Goal: Task Accomplishment & Management: Manage account settings

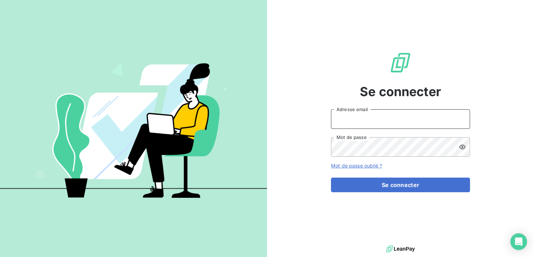
type input "[EMAIL_ADDRESS][DOMAIN_NAME]"
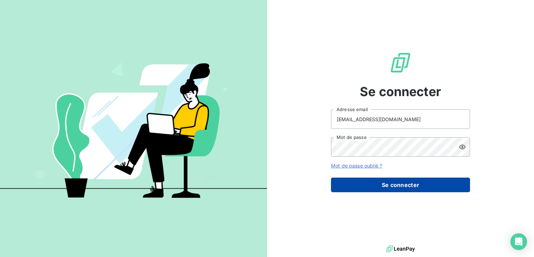
click at [412, 184] on button "Se connecter" at bounding box center [400, 184] width 139 height 15
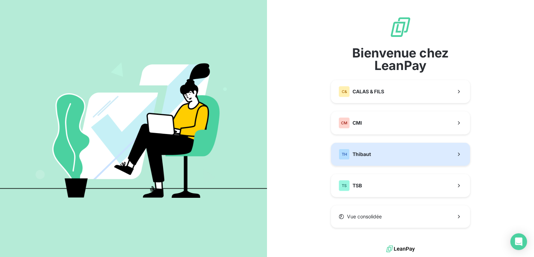
click at [391, 150] on button "TH Thibaut" at bounding box center [400, 154] width 139 height 23
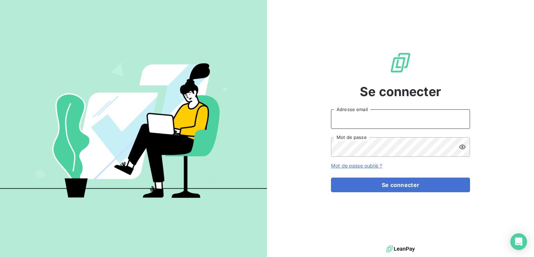
type input "[EMAIL_ADDRESS][DOMAIN_NAME]"
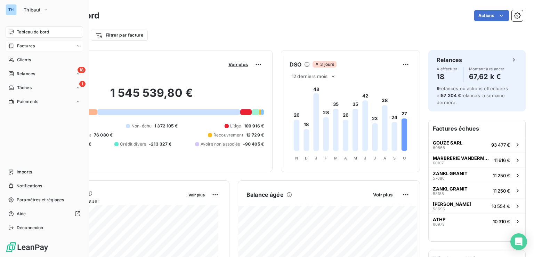
click at [26, 45] on span "Factures" at bounding box center [26, 46] width 18 height 6
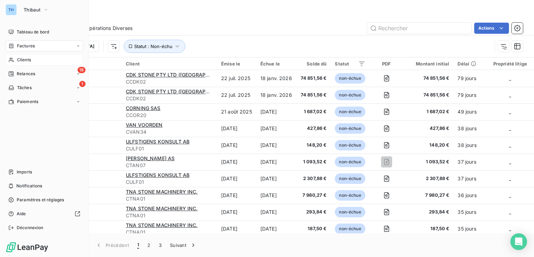
click at [19, 59] on span "Clients" at bounding box center [24, 60] width 14 height 6
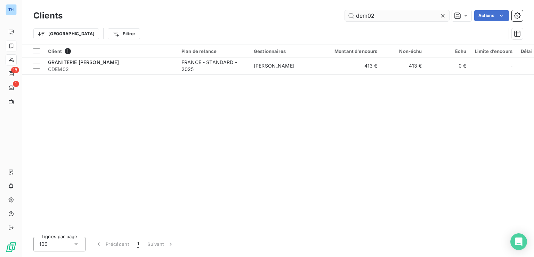
click at [446, 16] on icon at bounding box center [443, 15] width 7 height 7
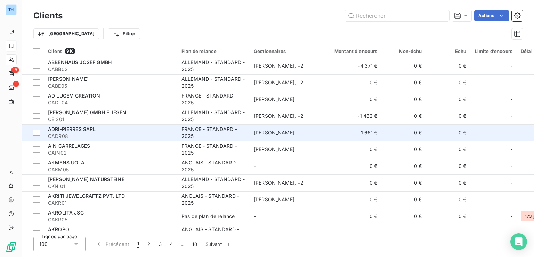
click at [127, 137] on span "CADR08" at bounding box center [110, 136] width 125 height 7
